Goal: Task Accomplishment & Management: Manage account settings

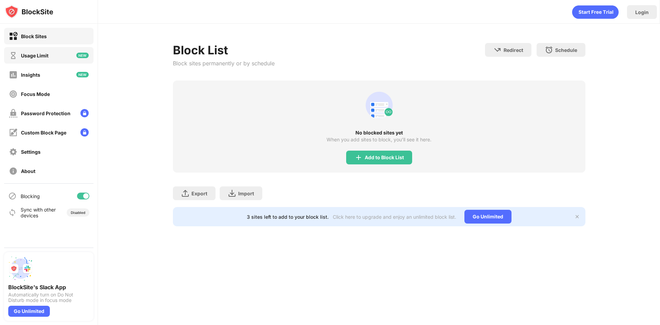
click at [53, 52] on div "Usage Limit" at bounding box center [48, 55] width 89 height 16
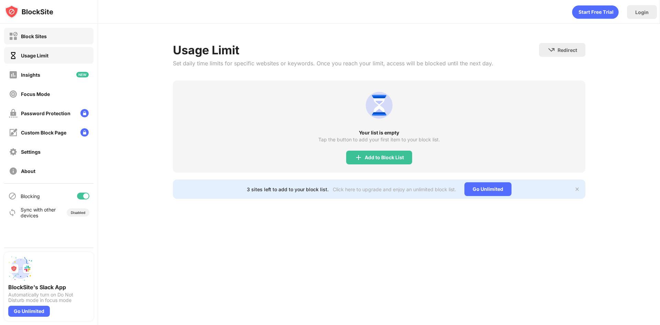
click at [46, 35] on div "Block Sites" at bounding box center [34, 36] width 26 height 6
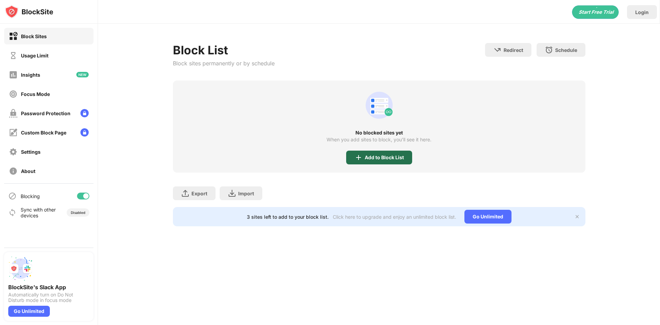
click at [371, 157] on div "Add to Block List" at bounding box center [384, 157] width 39 height 5
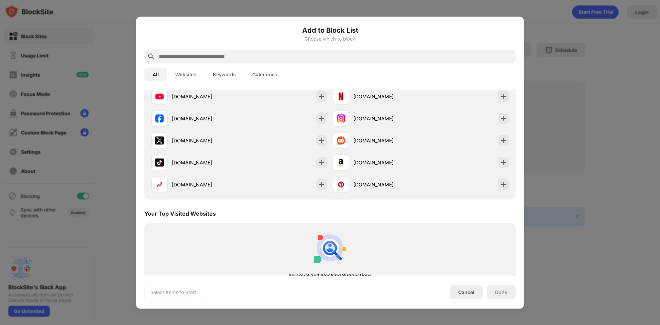
scroll to position [255, 0]
